Goal: Task Accomplishment & Management: Complete application form

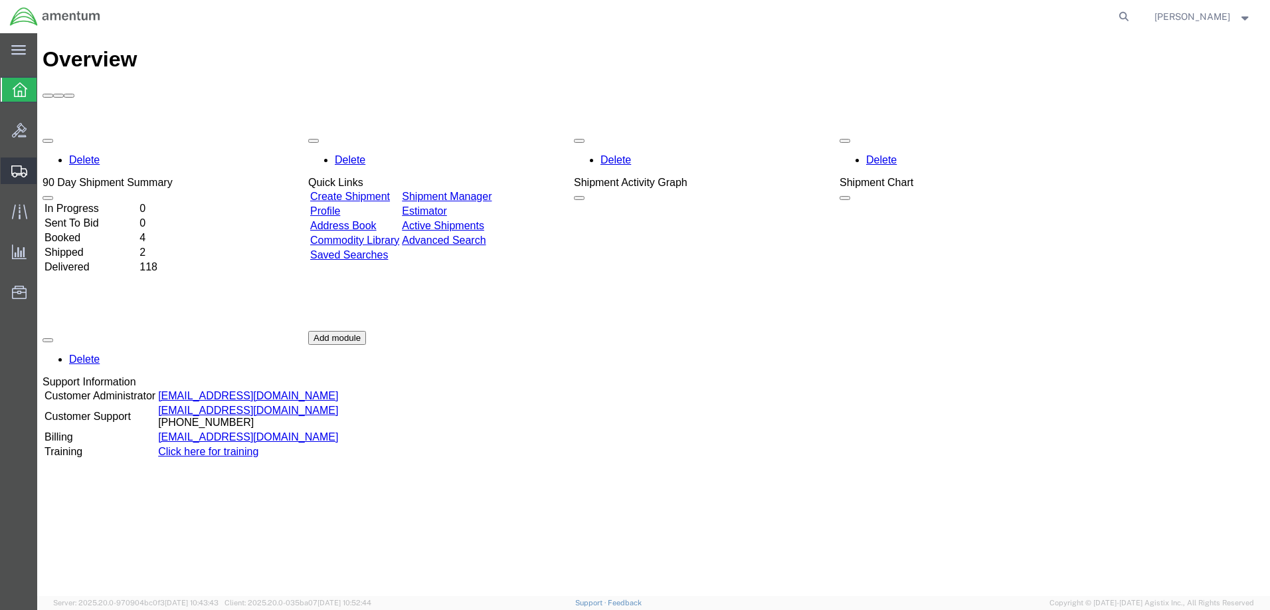
click at [0, 0] on span "Create Shipment" at bounding box center [0, 0] width 0 height 0
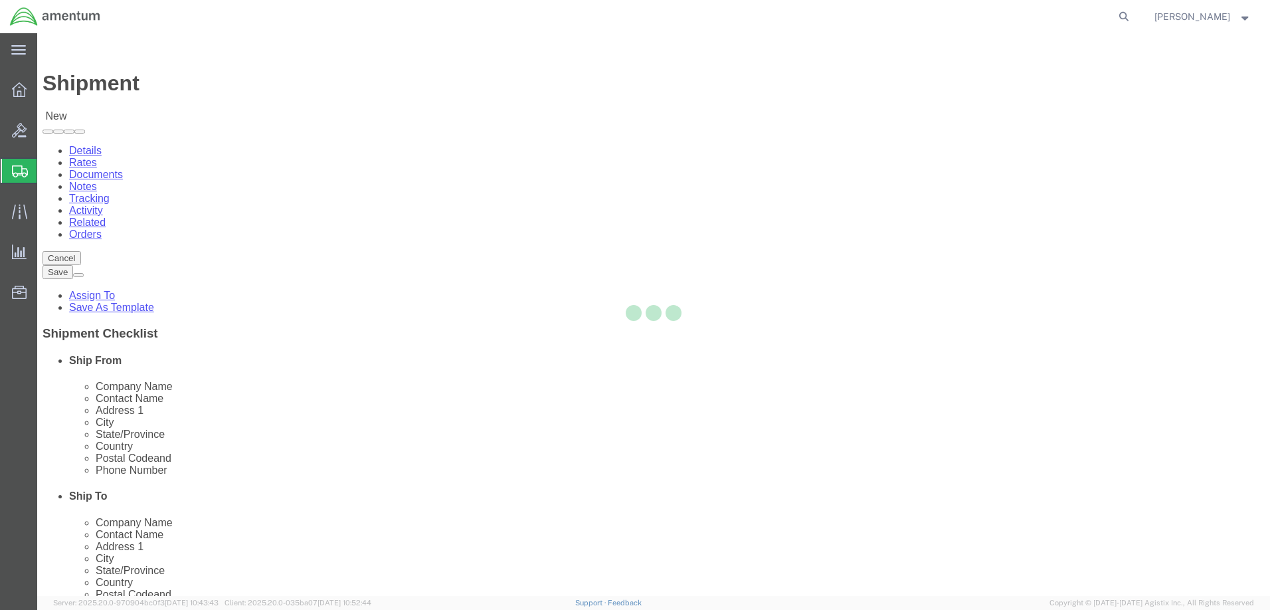
select select
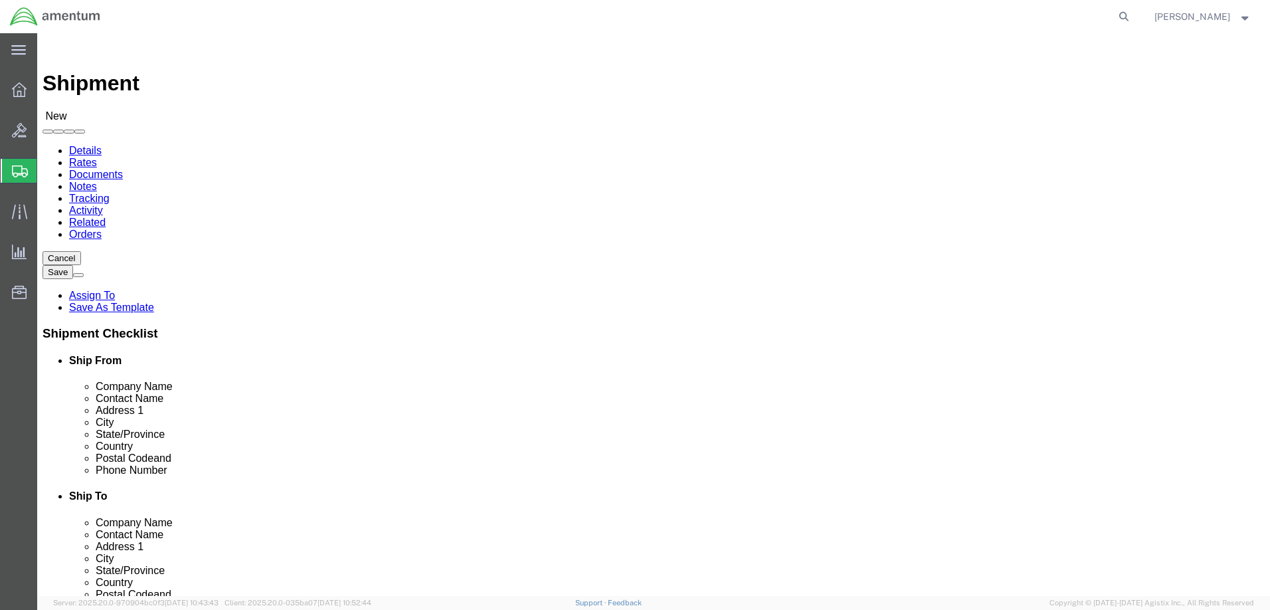
click input "text"
type input "[PERSON_NAME]"
click p "- Amentum Services, Inc. - ([PERSON_NAME]) [STREET_ADDRESS]"
select select "FL"
type input "[PERSON_NAME]"
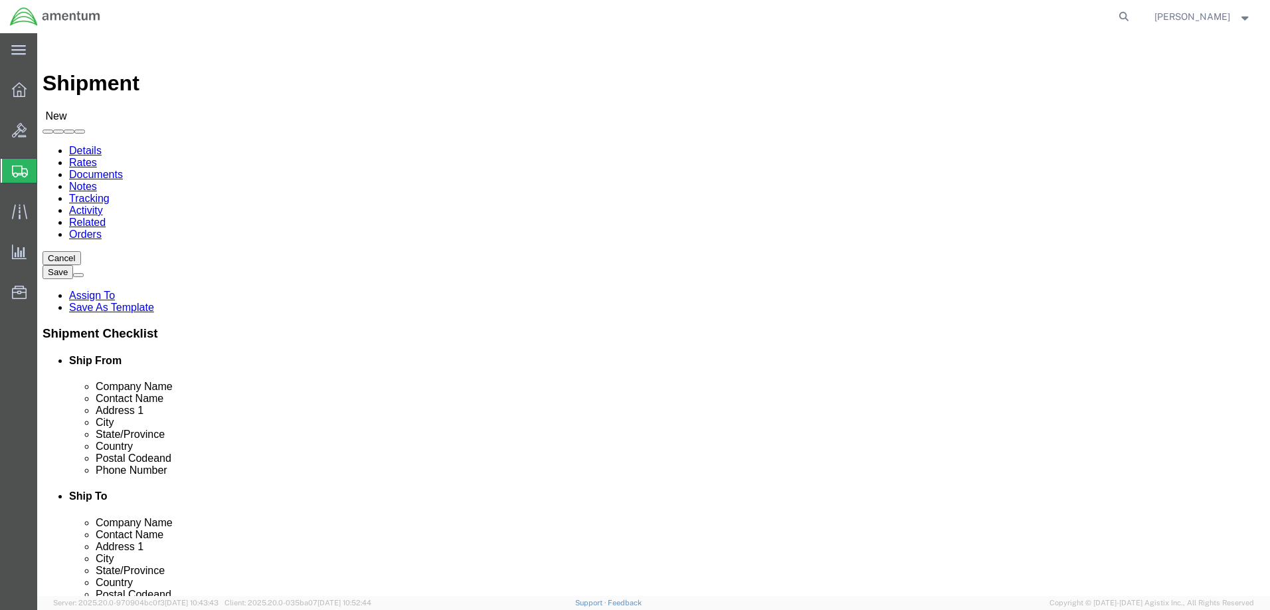
click input "text"
type input "Tavco"
click p "- TAVCO INC. - (Service Dept) [STREET_ADDRESS]"
select select "CA"
type input "TAVCO INC."
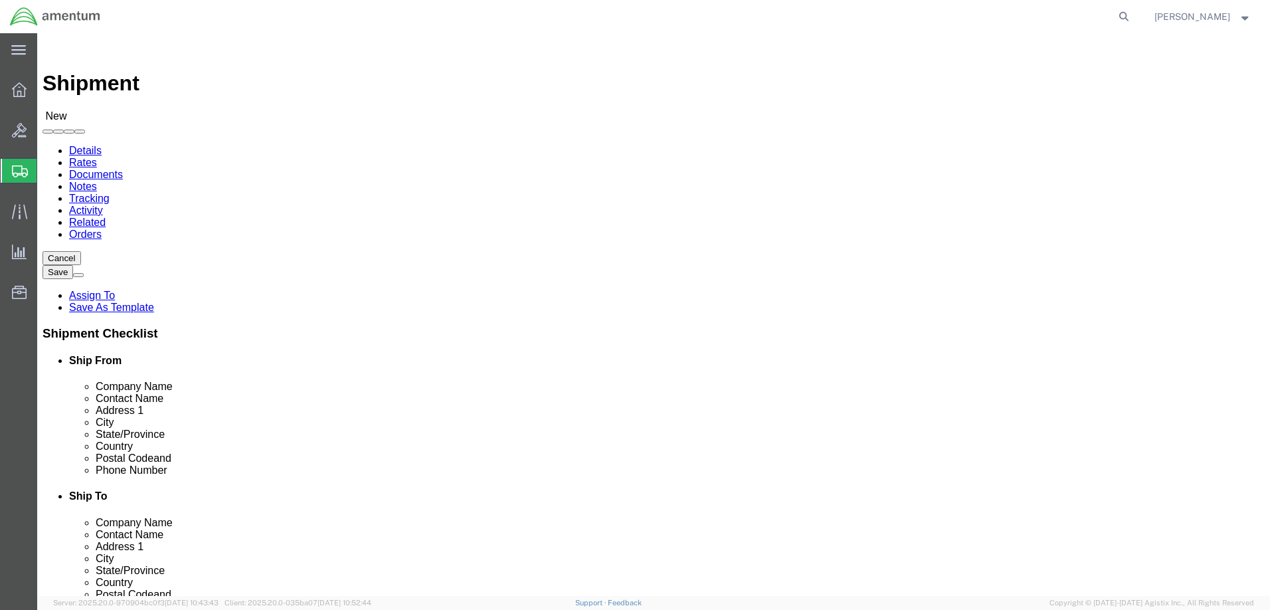
click div "[DATE] 10:00 AM"
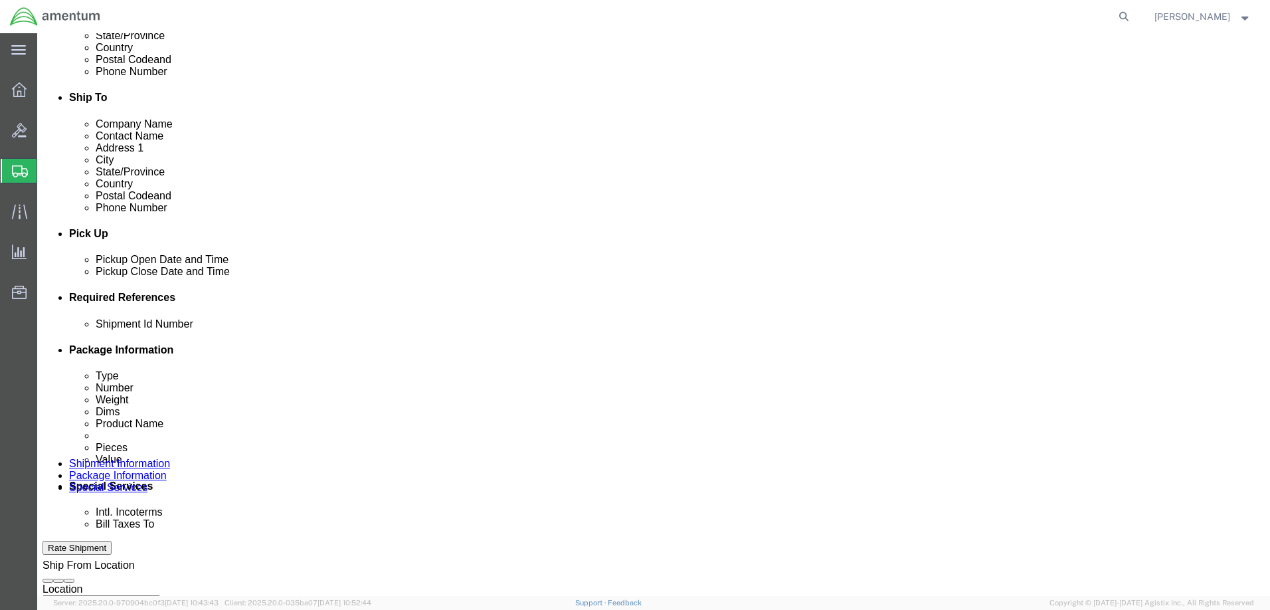
click input "10:00 AM"
type input "07:00 AM"
click button "Apply"
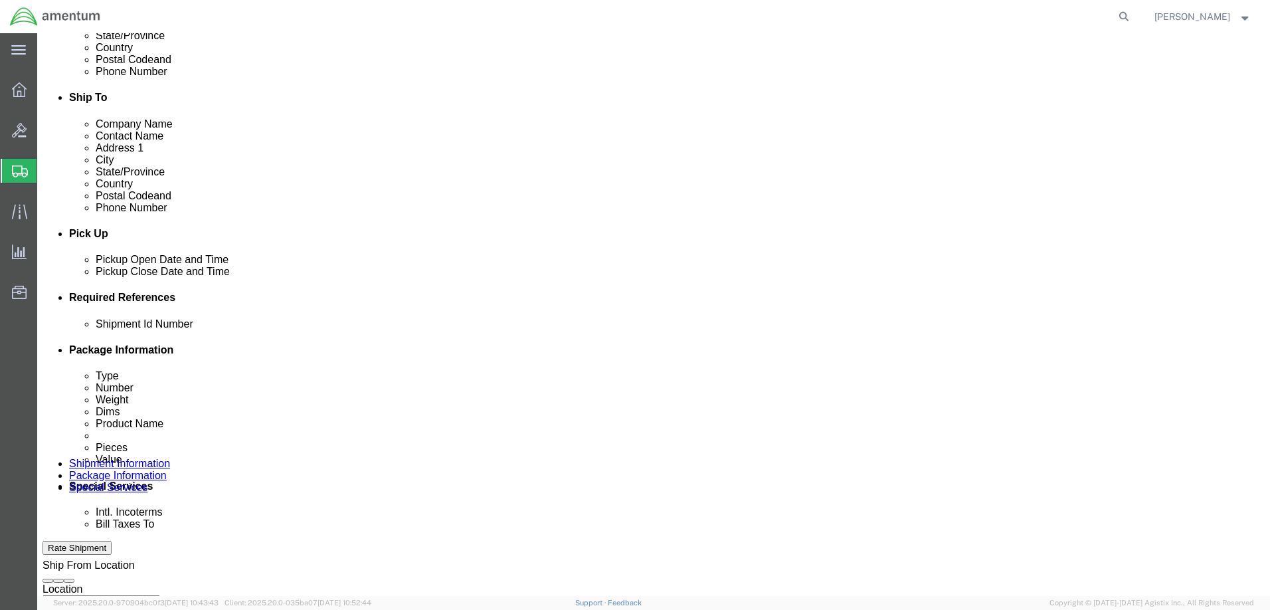
click div "[DATE] 8:00 AM"
click input "4:00 AM"
type input "4:00 pm"
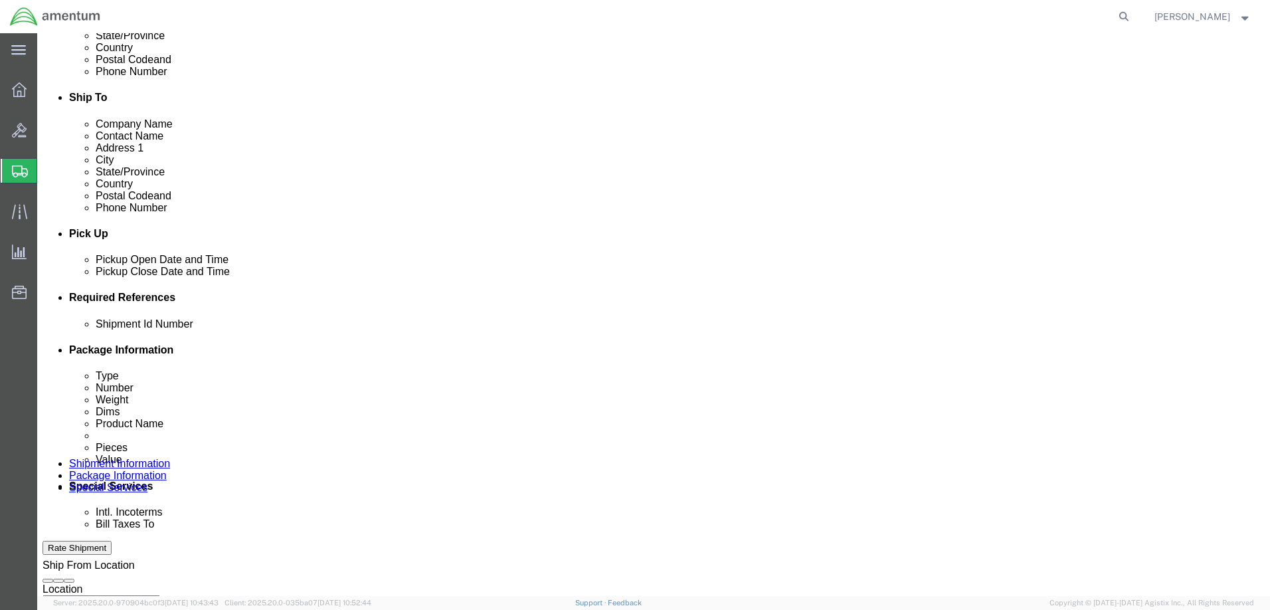
click button "Apply"
click input "text"
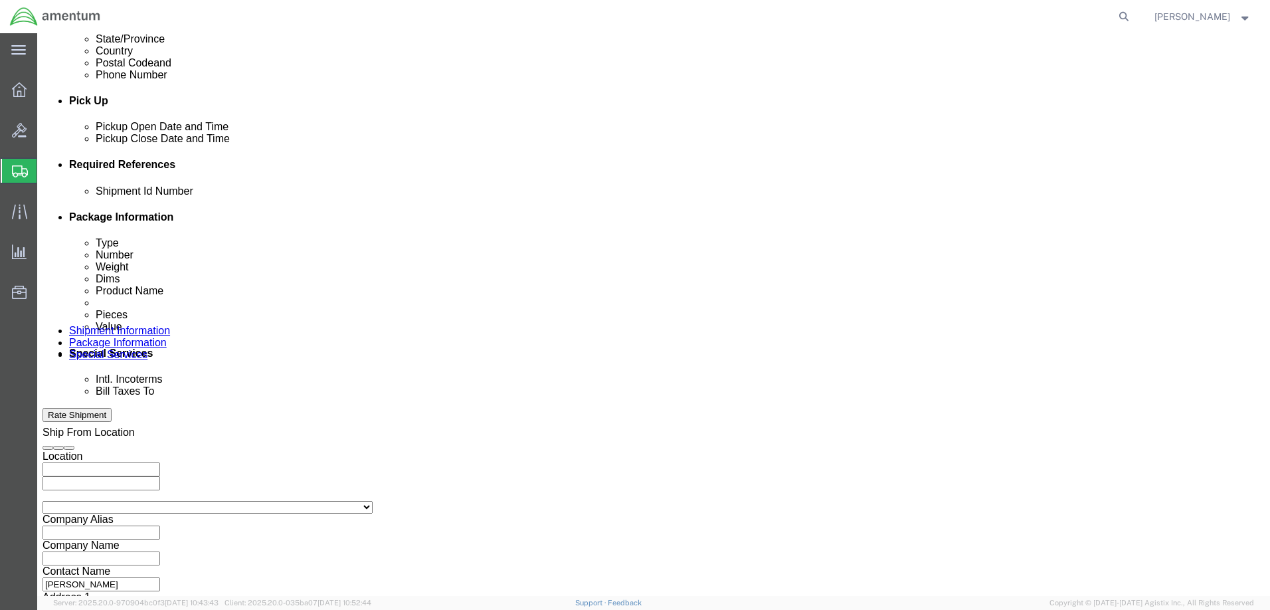
type input "AUT0010856"
click button "Add reference"
select select "PROJ"
click input "text"
type input "Autec"
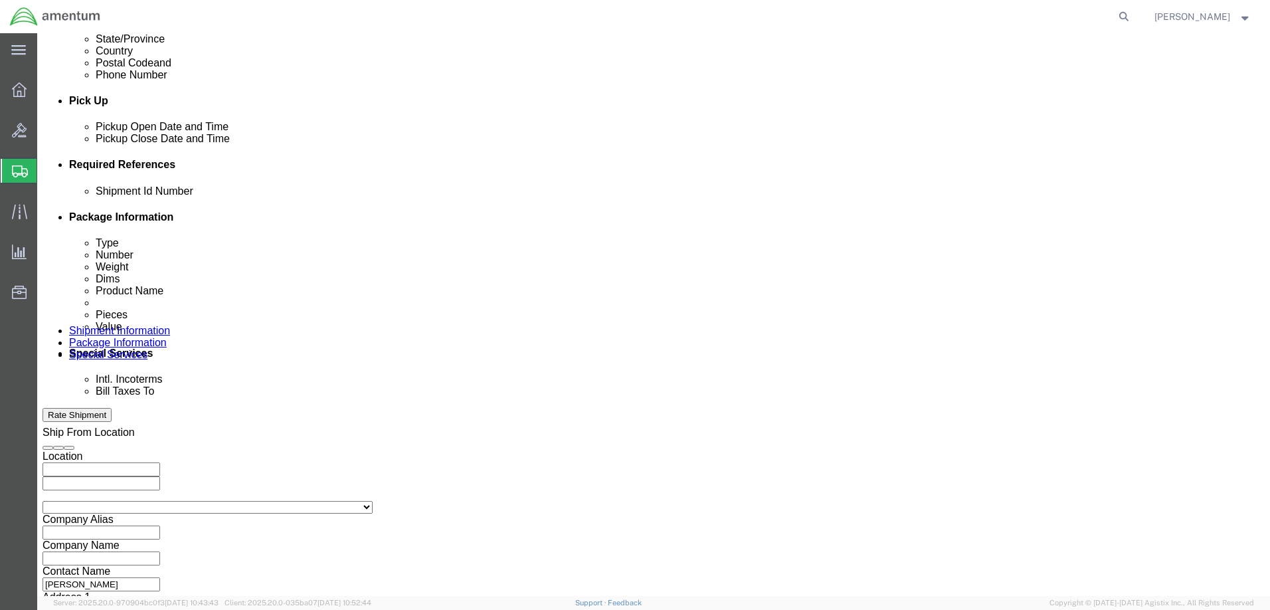
click button "Add reference"
select select "PROJNUM"
click input "text"
type input "4732.C0.03RA.16310400.815E0440"
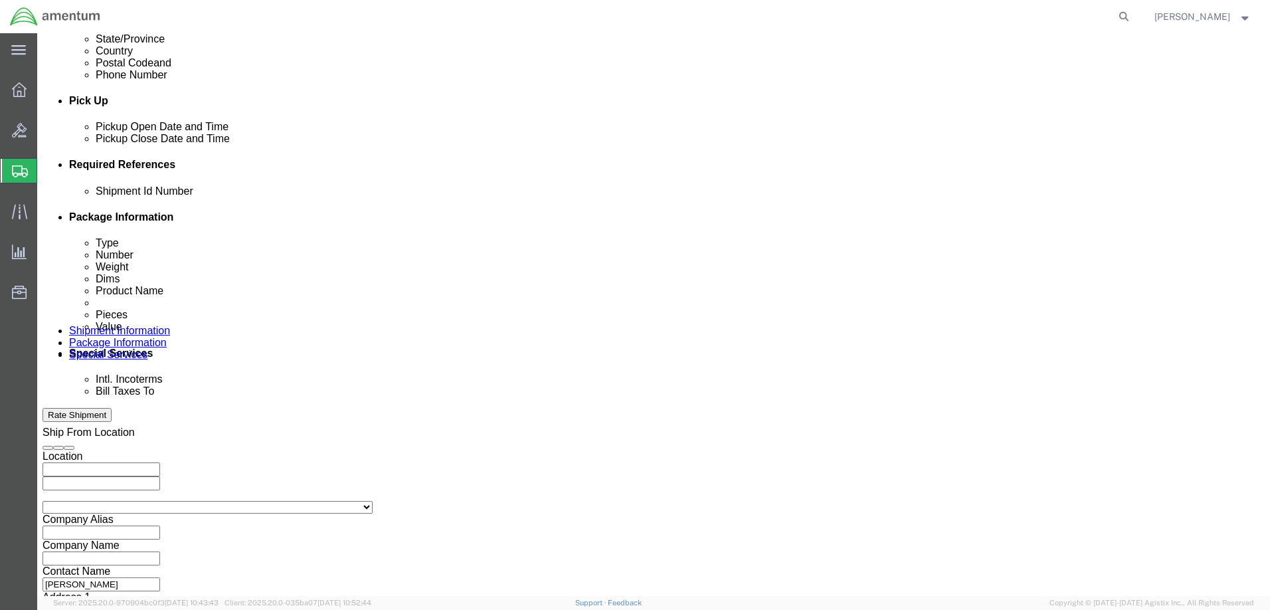
click button "Continue"
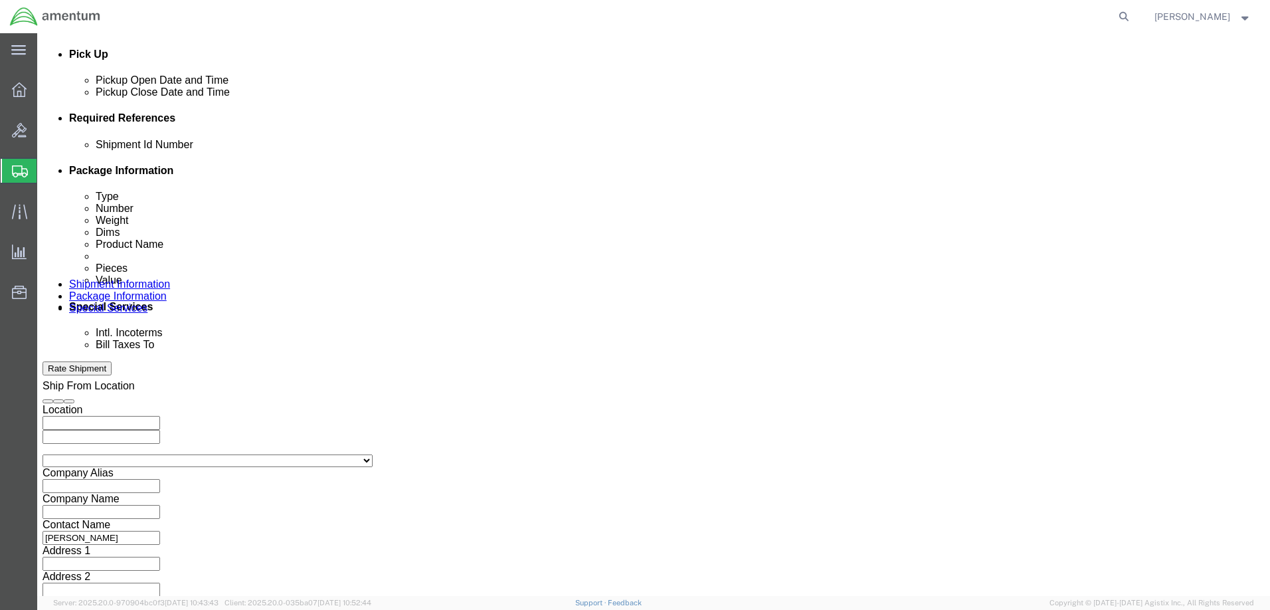
scroll to position [0, 0]
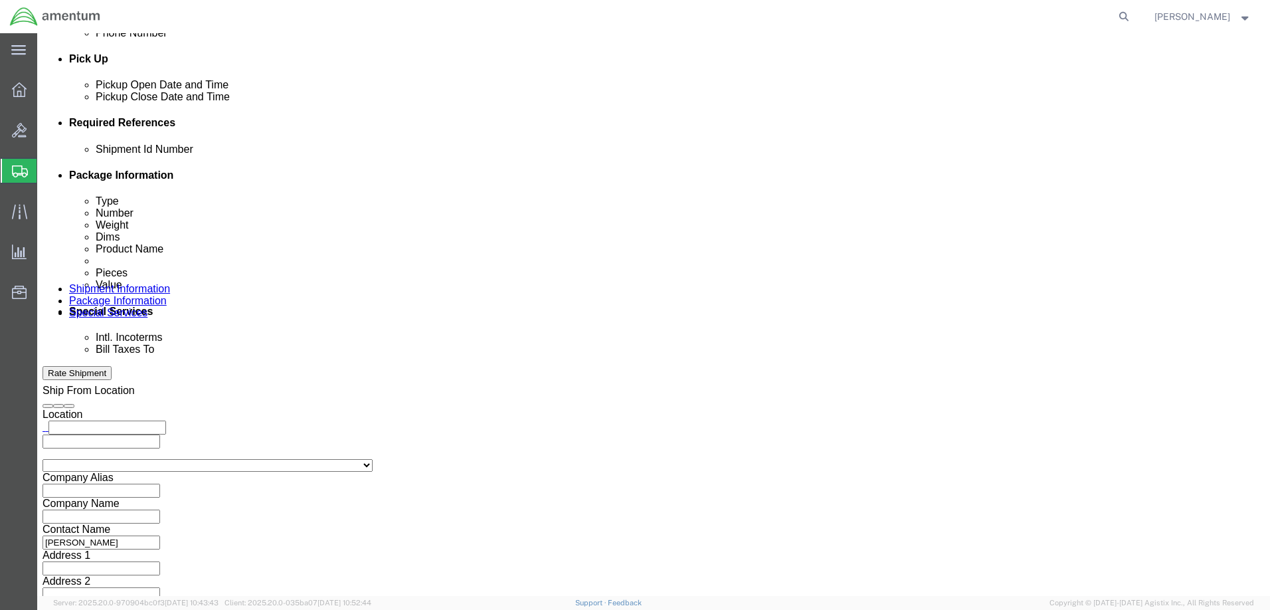
select select "YRPK"
click input "text"
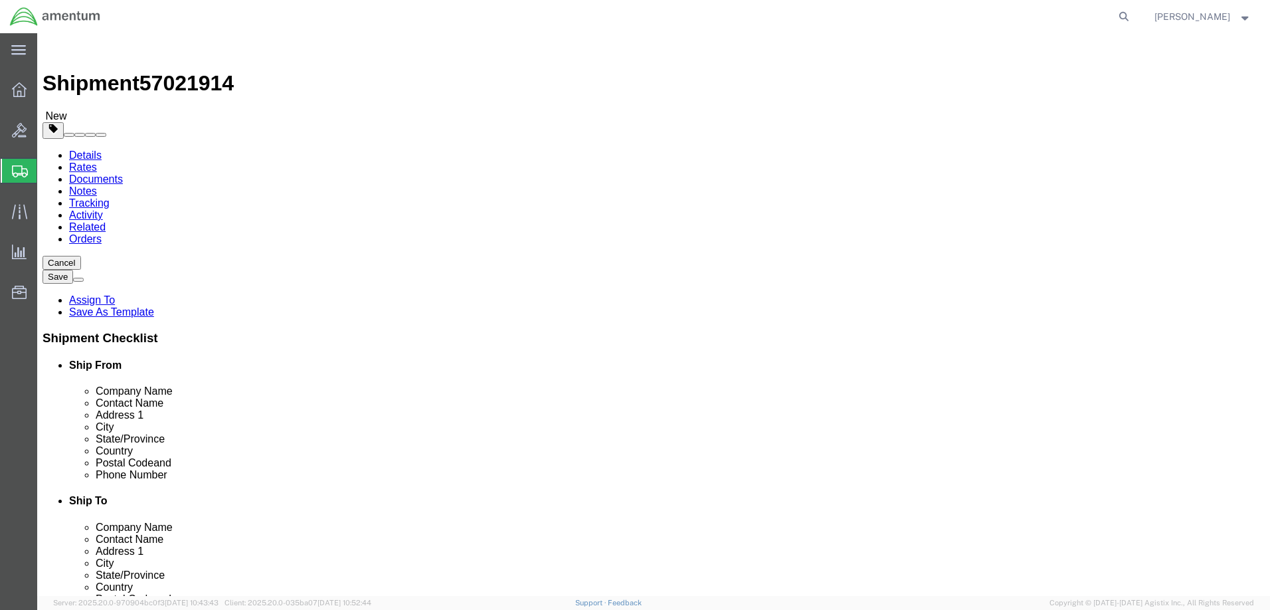
type input "12"
type input "9"
click link "Add Content"
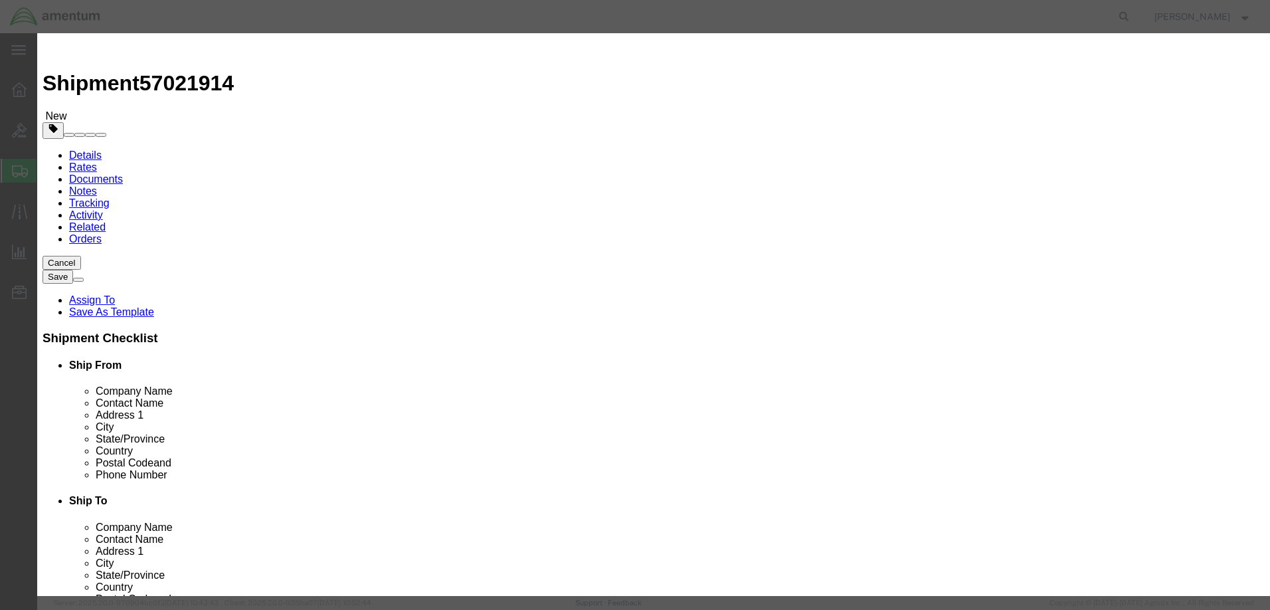
click input "text"
